Goal: Information Seeking & Learning: Learn about a topic

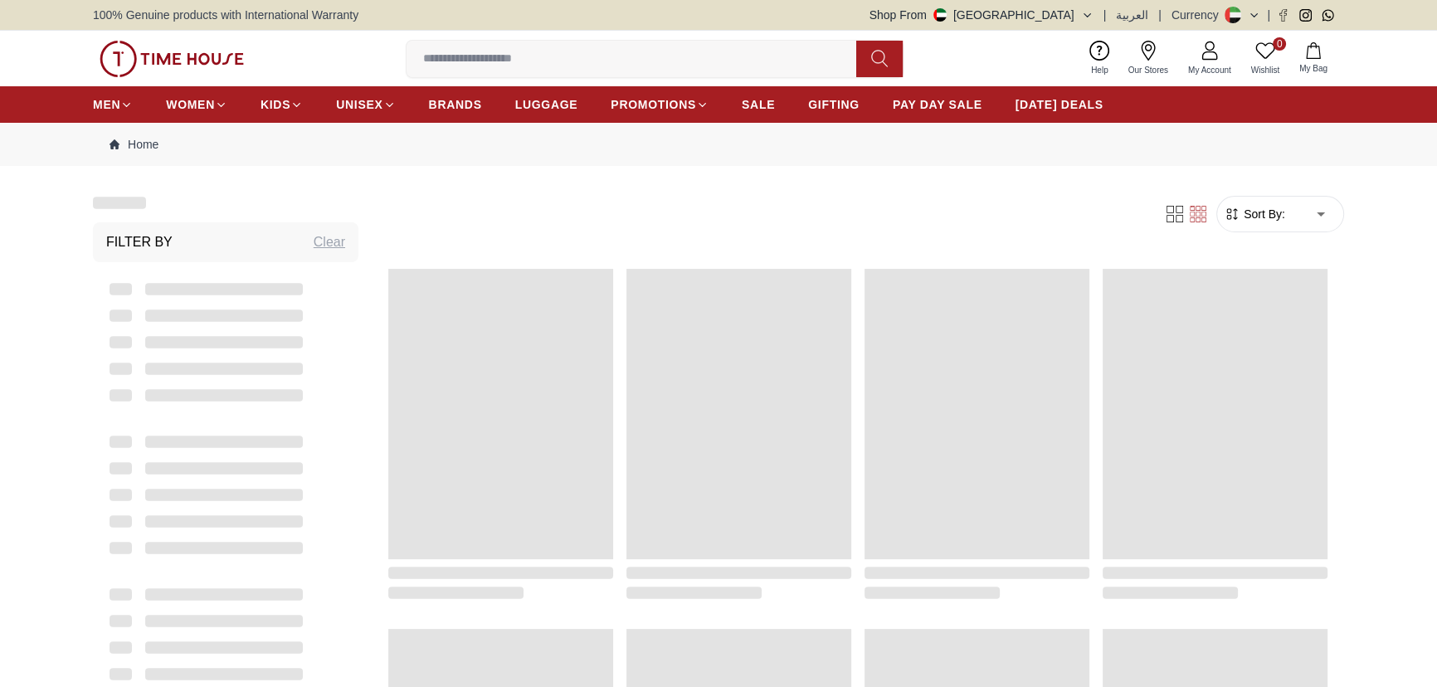
click at [697, 196] on div "Filter Sort By: ​ ****** ​" at bounding box center [858, 213] width 972 height 63
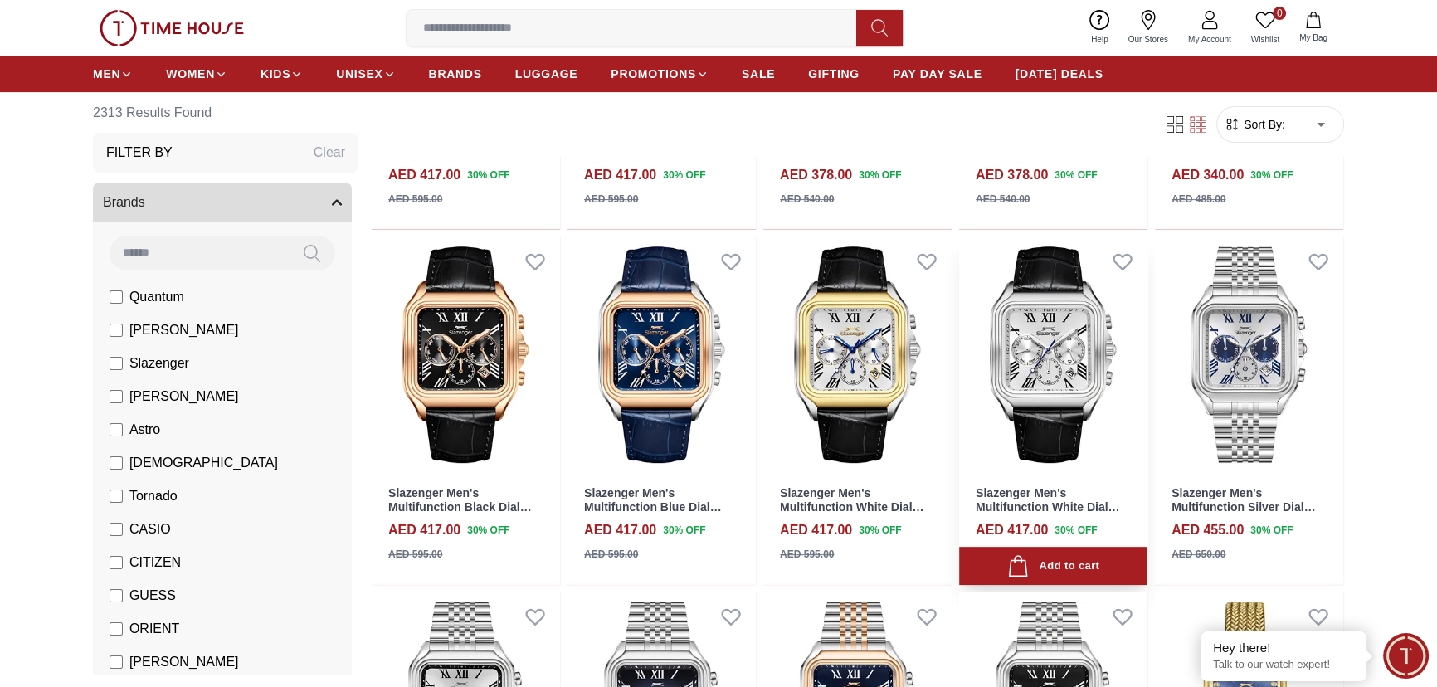
scroll to position [980, 0]
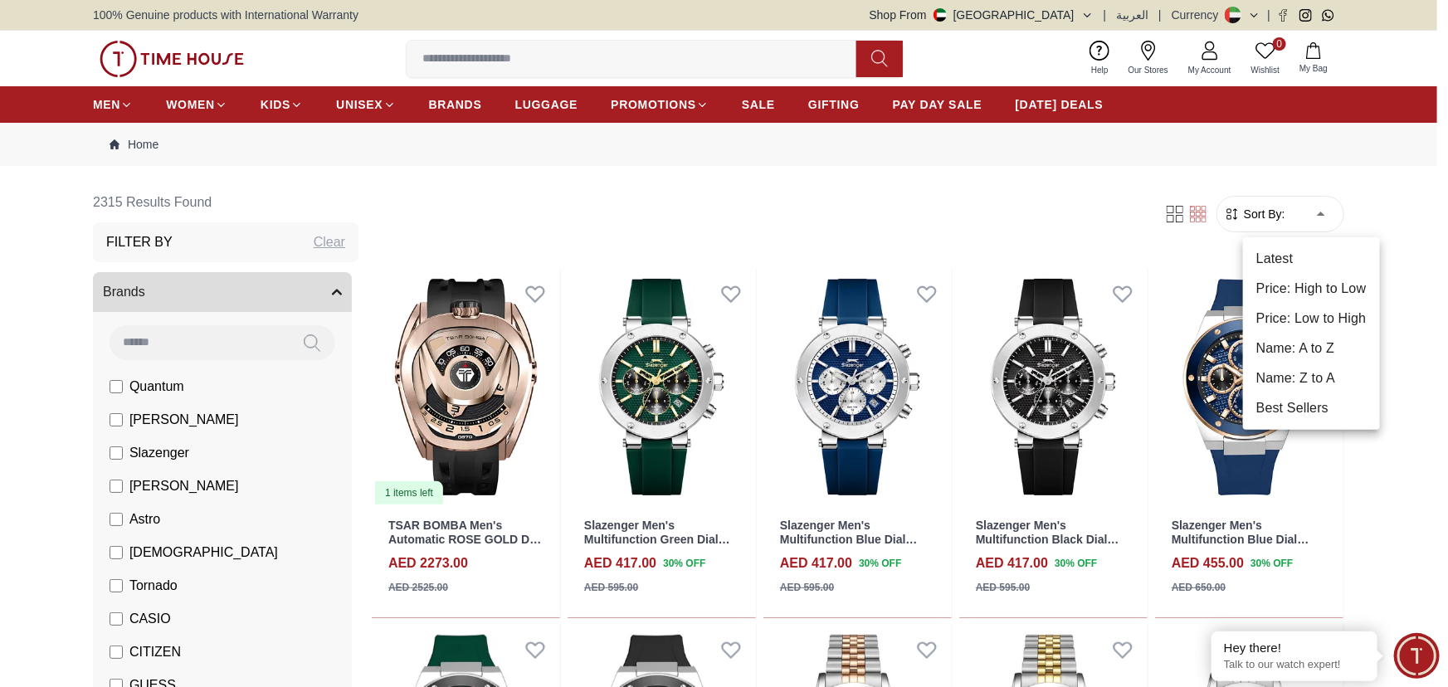
click at [1288, 289] on li "Price: High to Low" at bounding box center [1311, 289] width 137 height 30
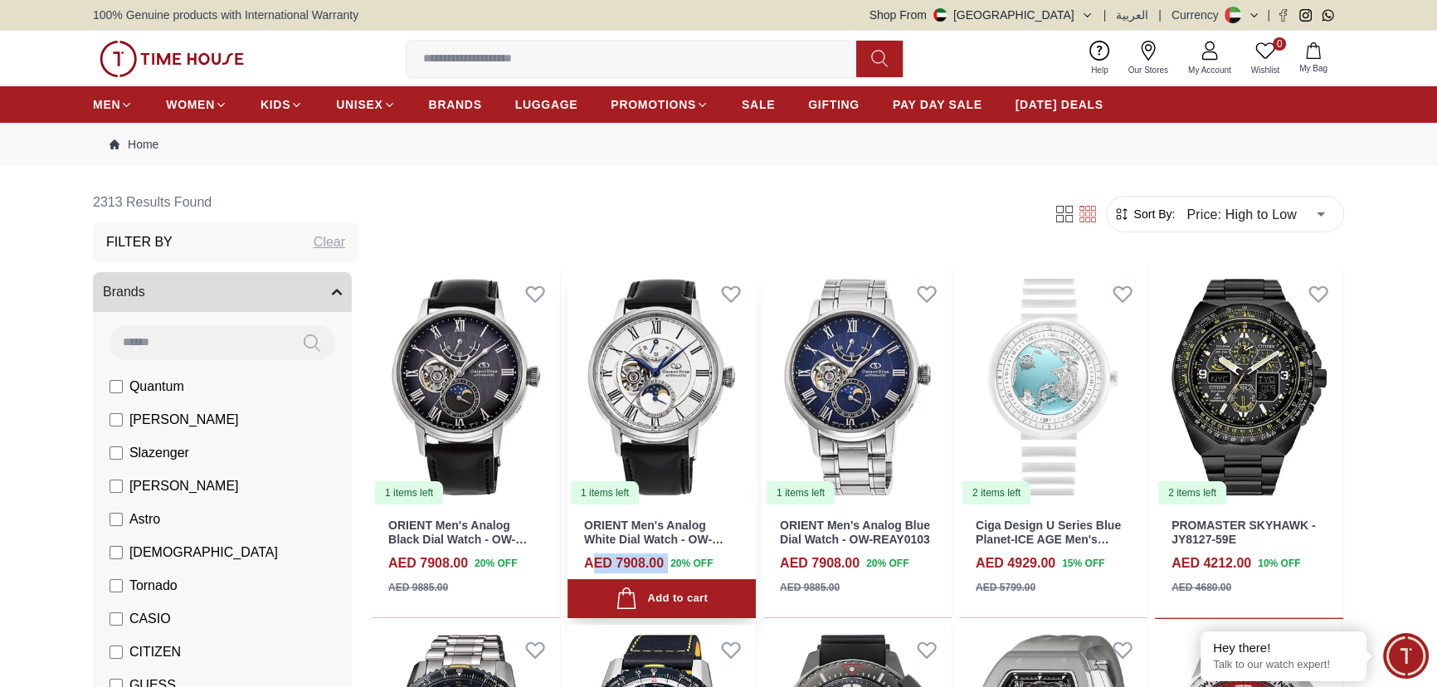
drag, startPoint x: 597, startPoint y: 562, endPoint x: 672, endPoint y: 566, distance: 74.8
click at [672, 566] on div "AED 7908.00 20 % OFF" at bounding box center [661, 563] width 155 height 20
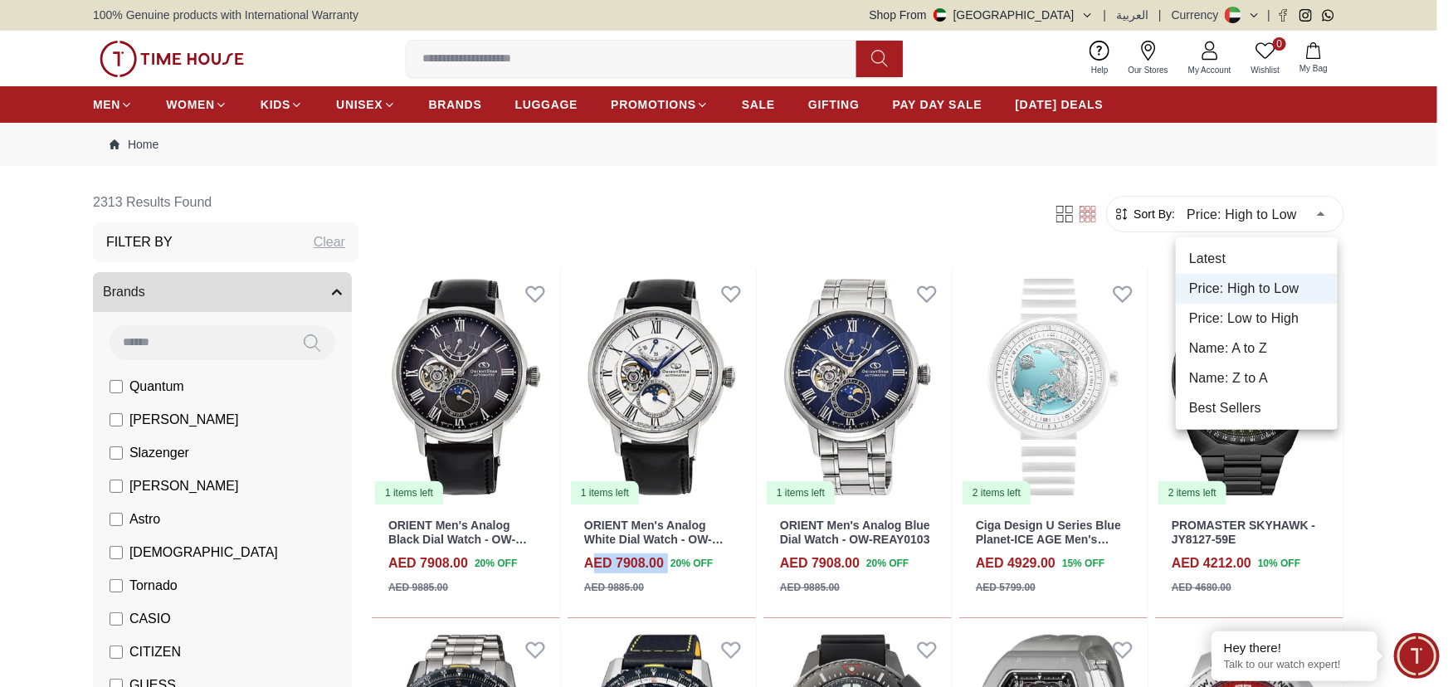
click at [1249, 322] on li "Price: Low to High" at bounding box center [1256, 319] width 162 height 30
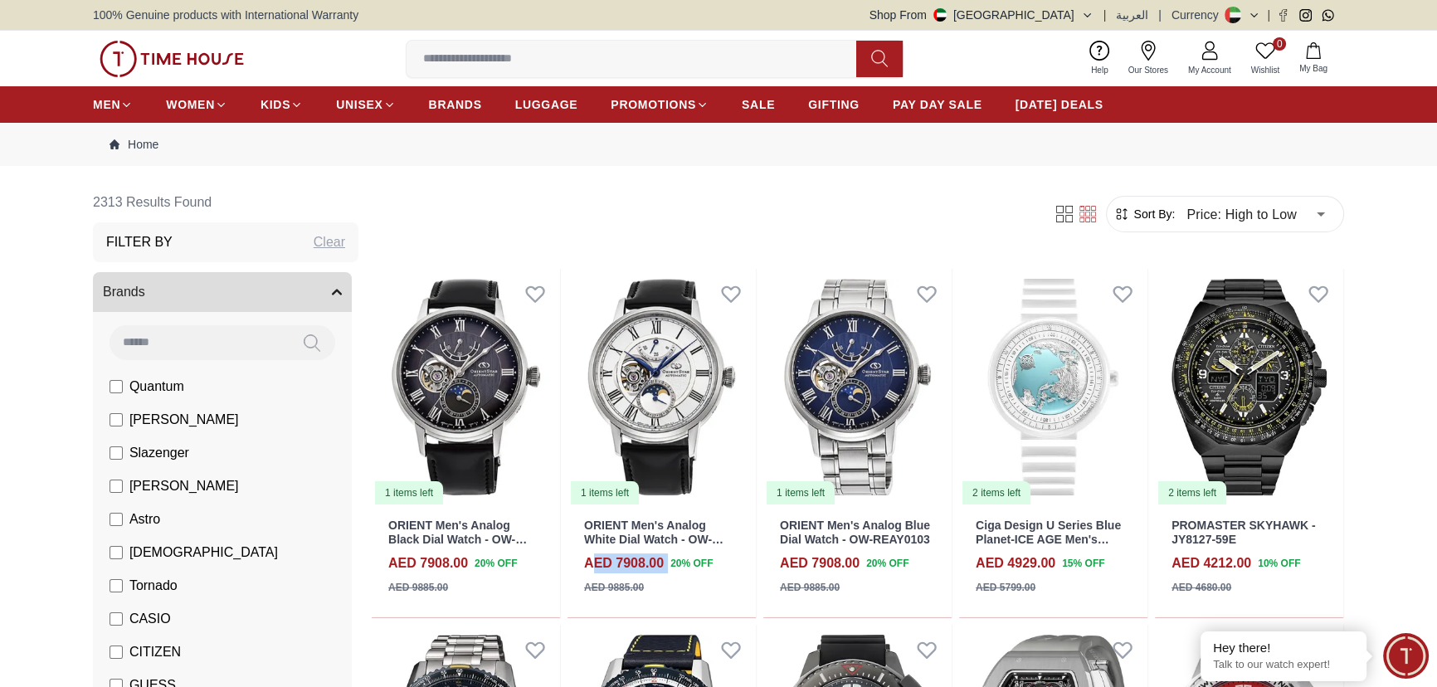
type input "*"
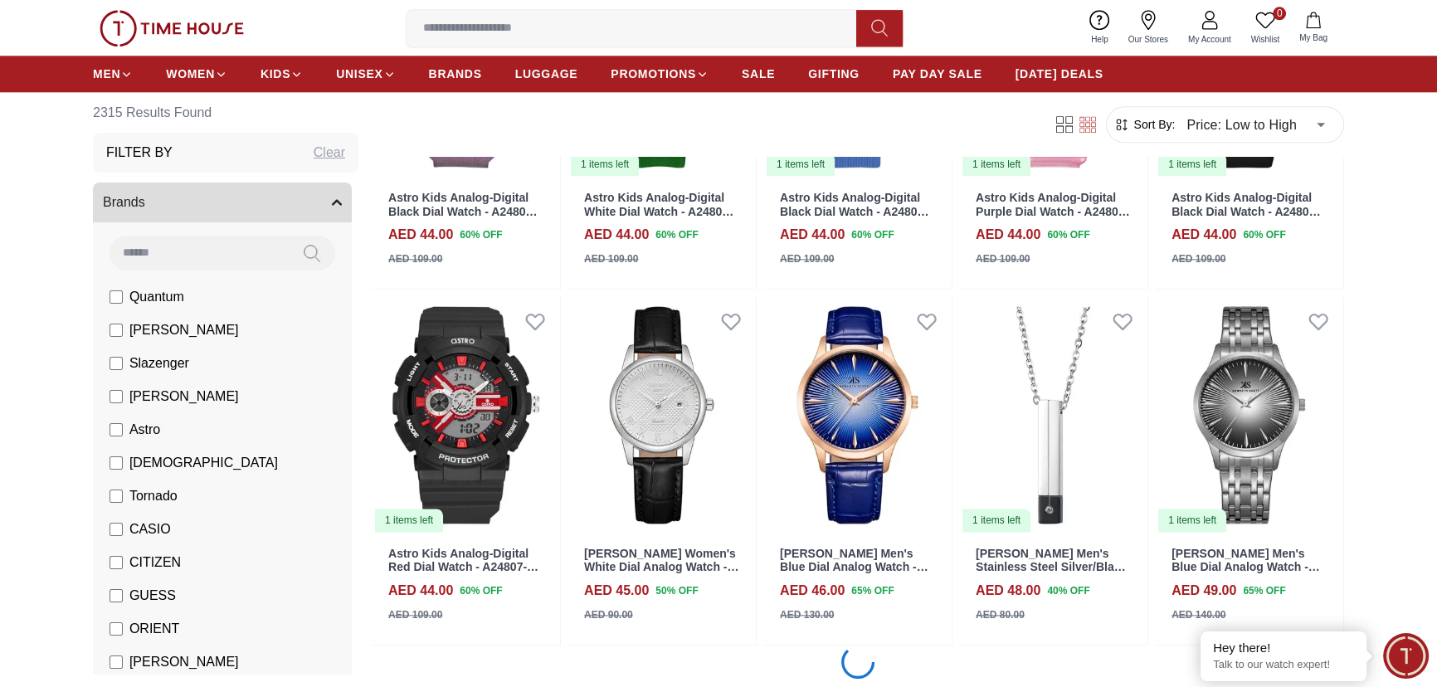
scroll to position [2654, 0]
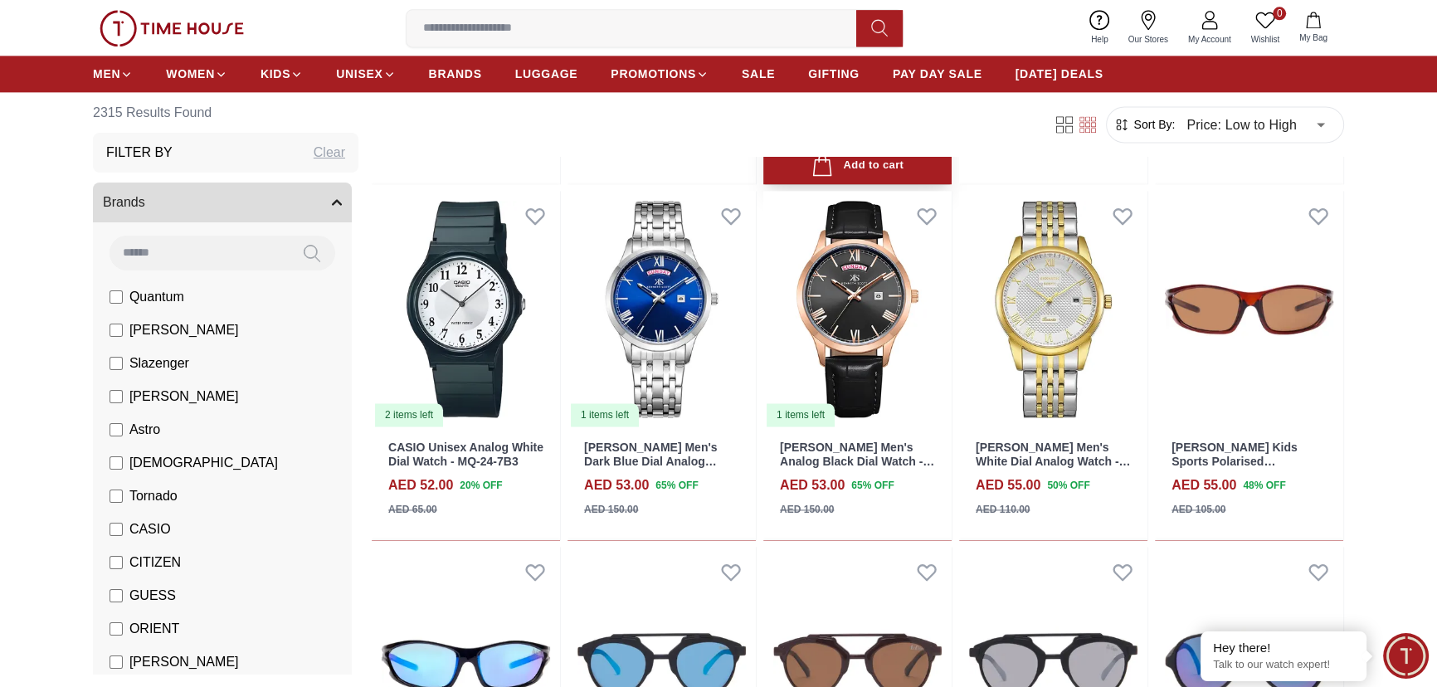
scroll to position [2880, 0]
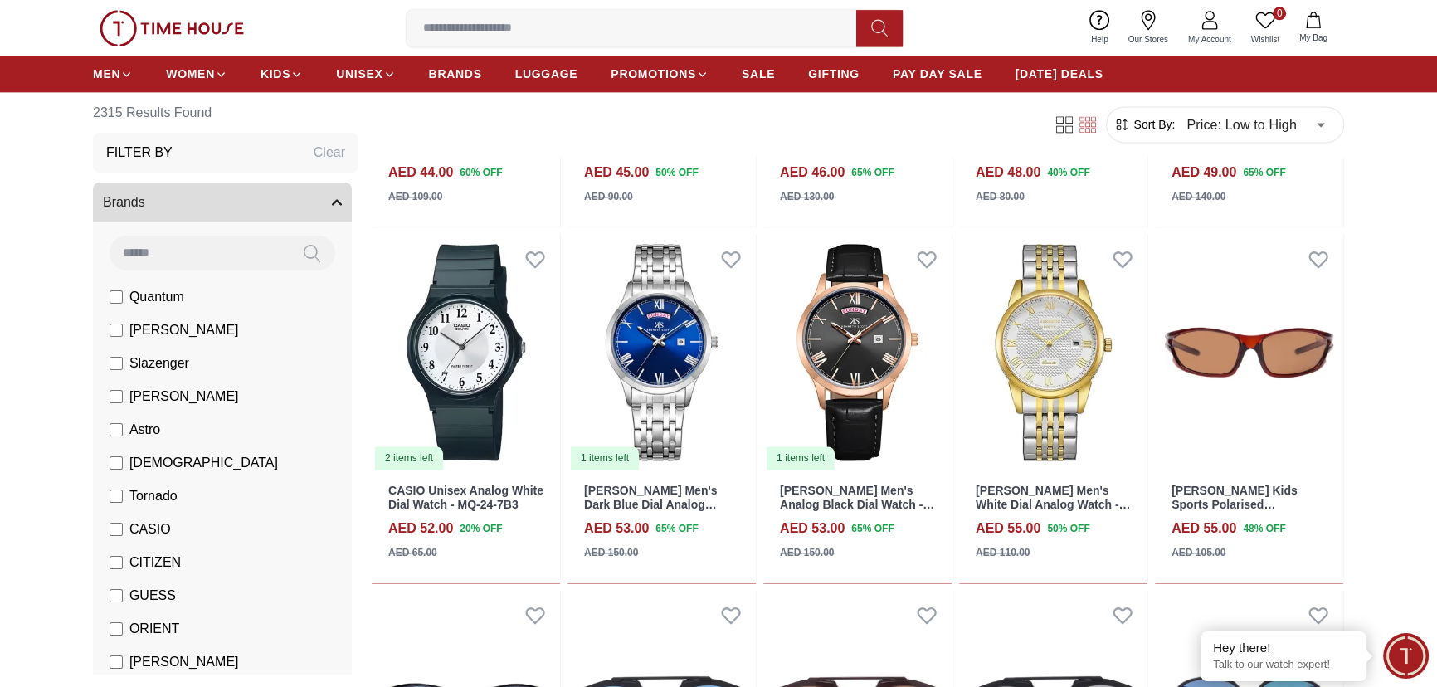
click at [638, 18] on input at bounding box center [637, 28] width 463 height 33
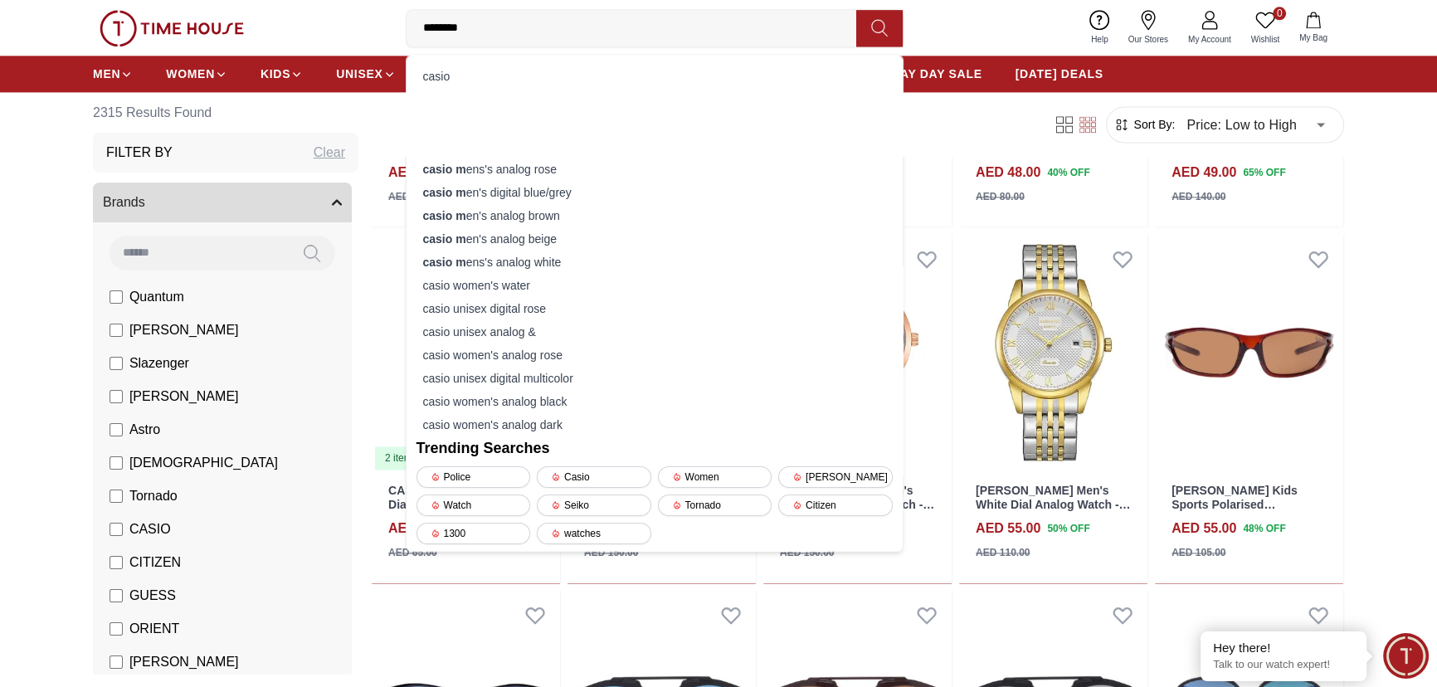
type input "*********"
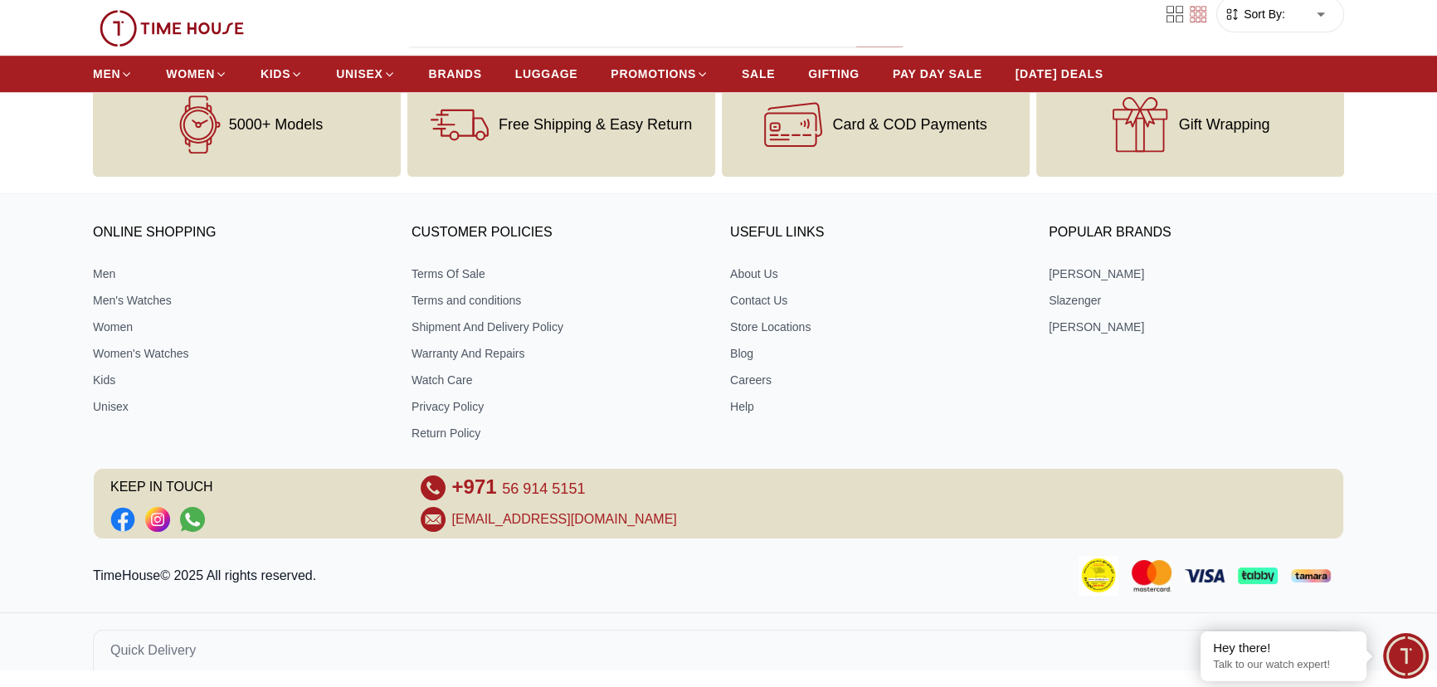
type input "******"
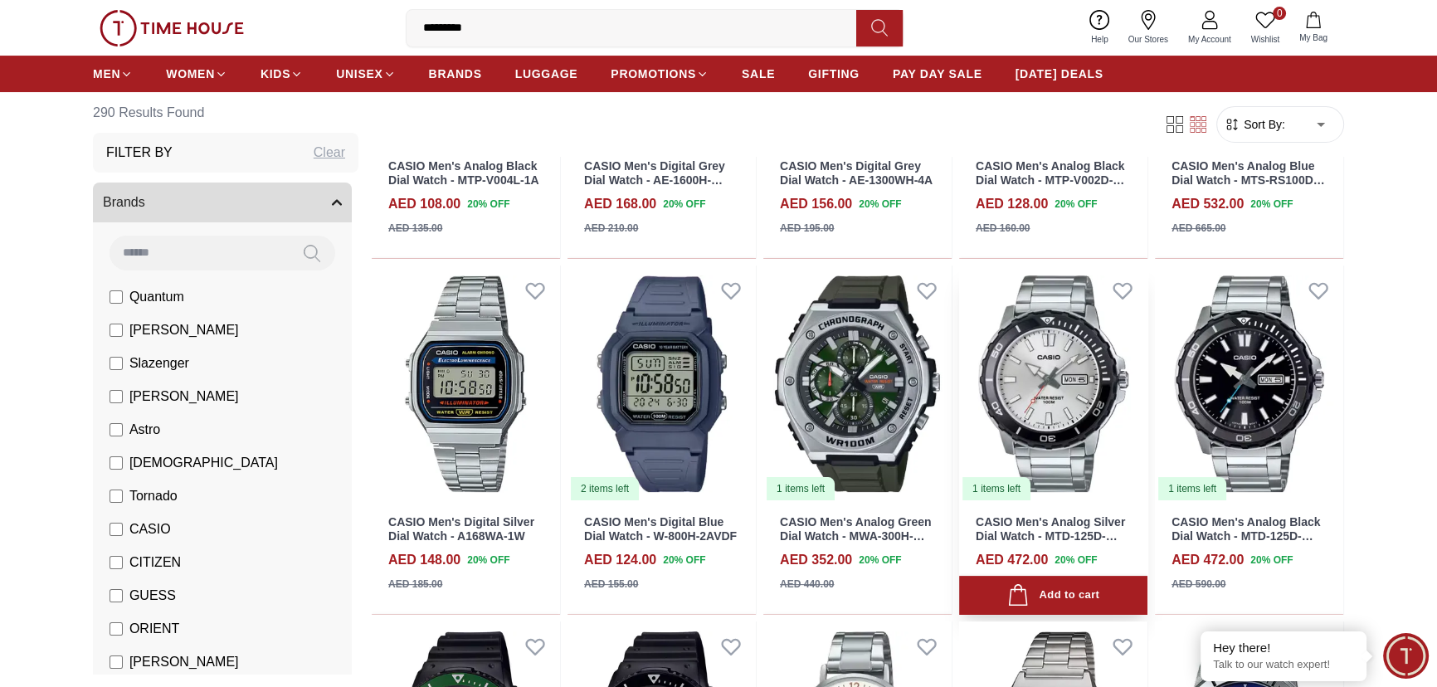
scroll to position [377, 0]
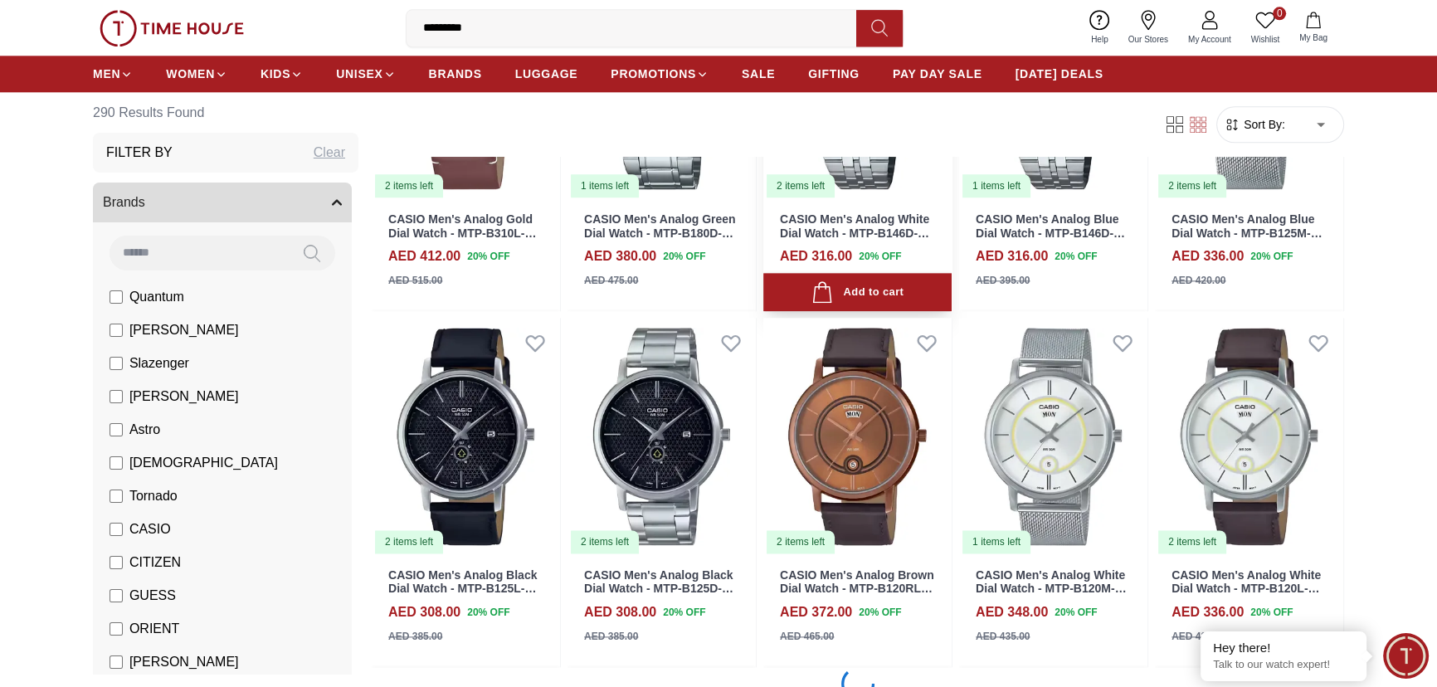
scroll to position [2639, 0]
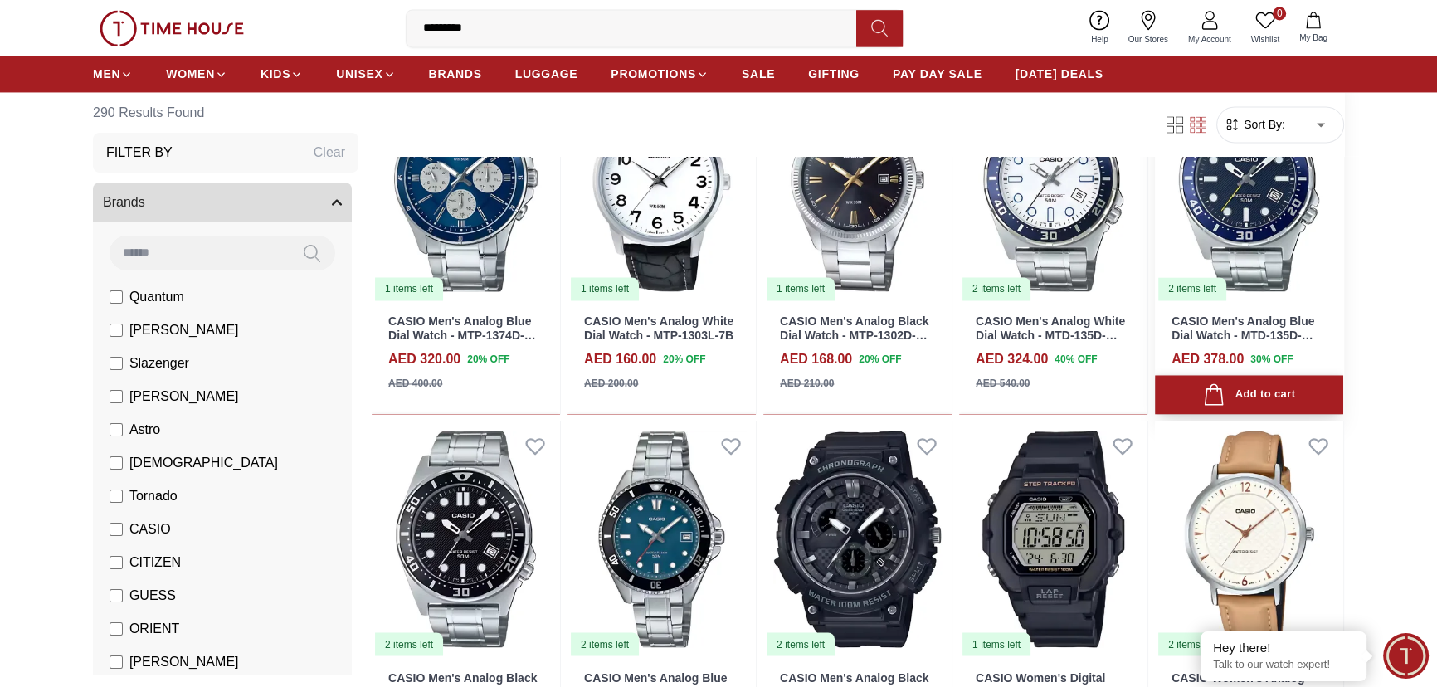
scroll to position [3544, 0]
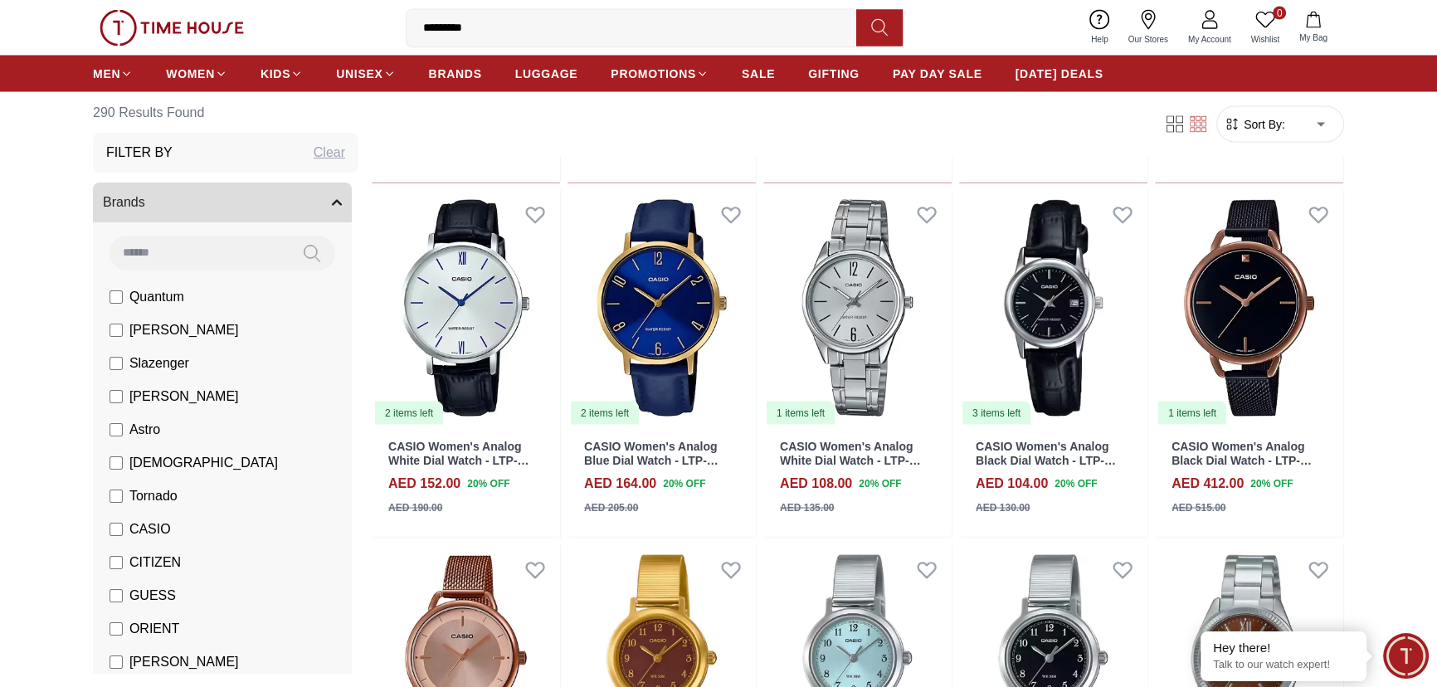
scroll to position [4222, 0]
